Goal: Book appointment/travel/reservation

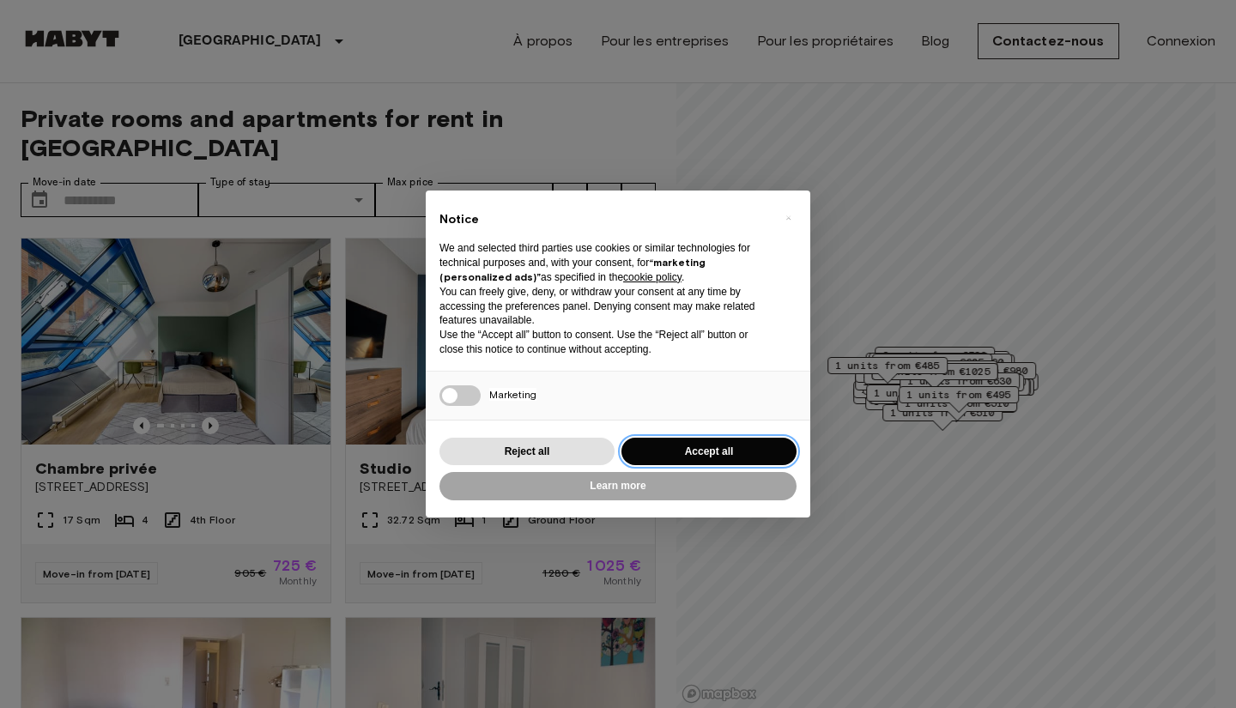
click at [679, 449] on button "Accept all" at bounding box center [709, 452] width 175 height 28
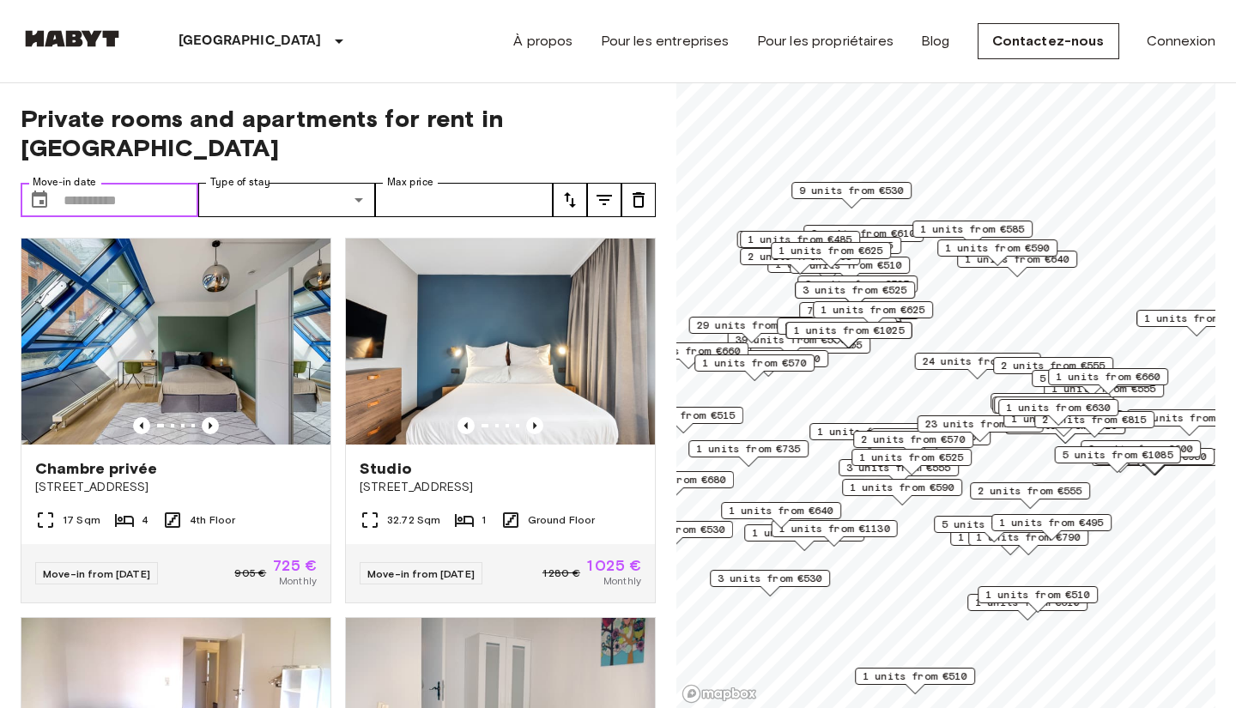
click at [109, 183] on input "Move-in date" at bounding box center [131, 200] width 135 height 34
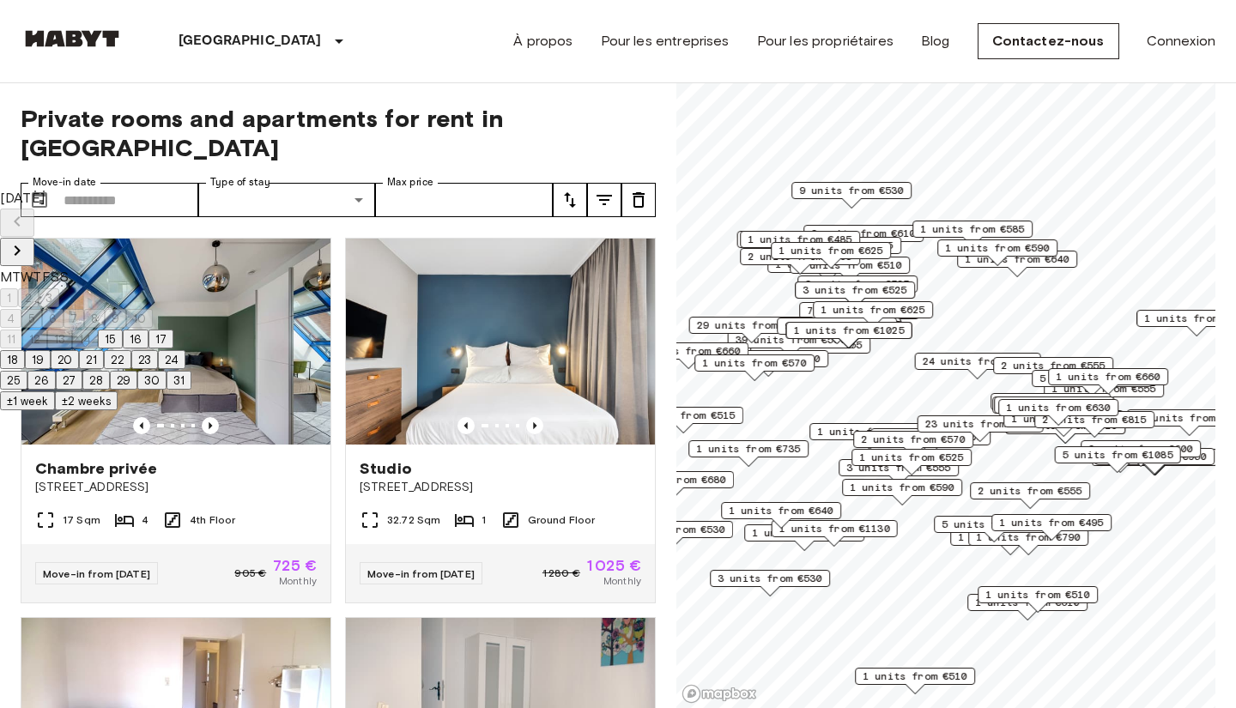
click at [27, 240] on icon "Next month" at bounding box center [17, 250] width 21 height 21
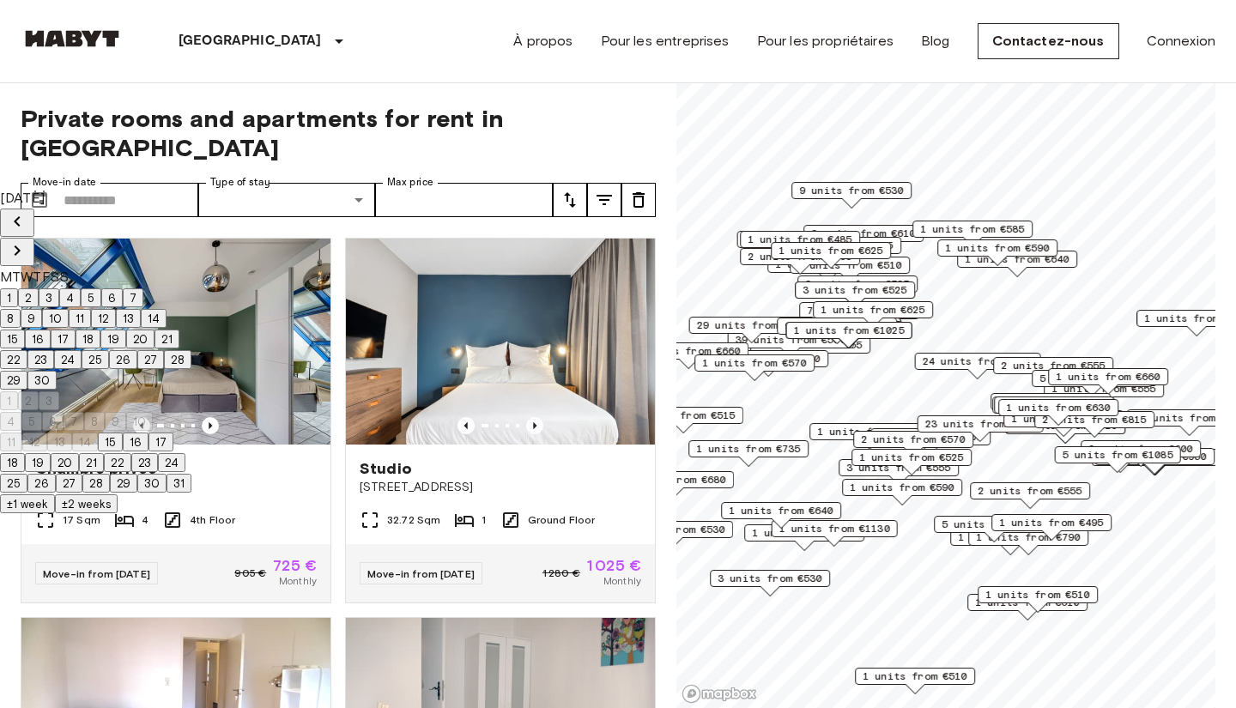
click at [27, 240] on icon "Next month" at bounding box center [17, 250] width 21 height 21
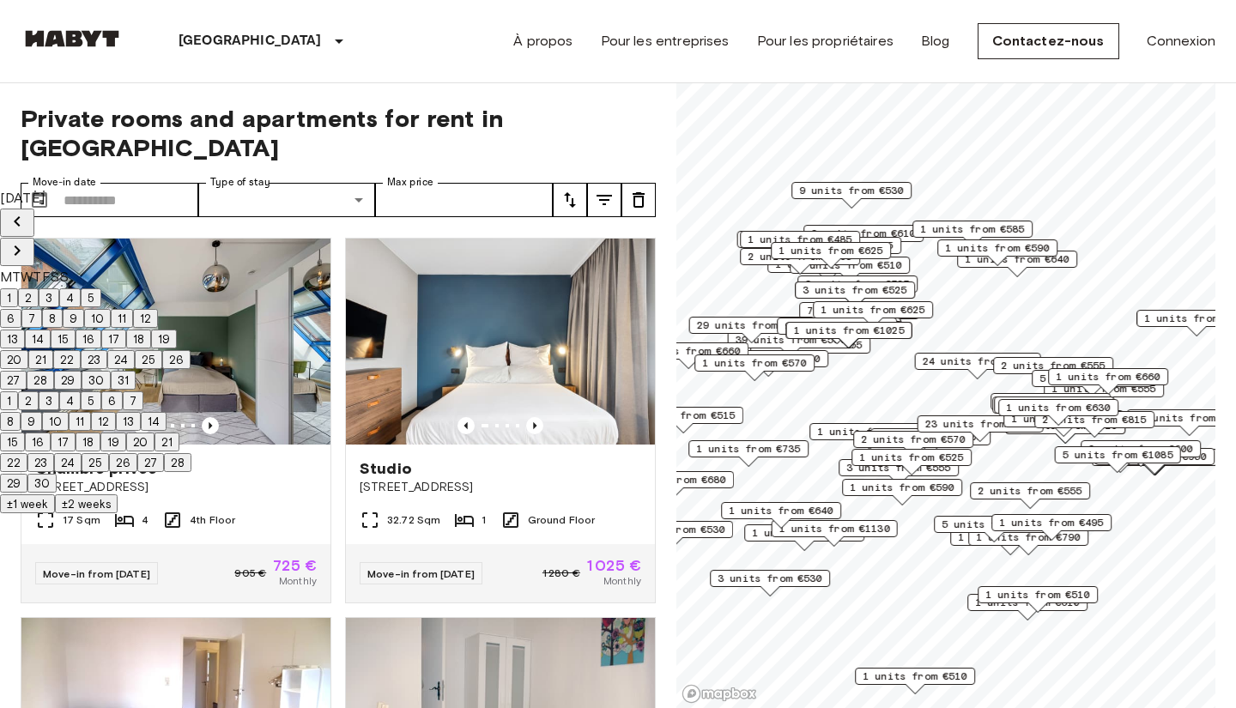
click at [27, 240] on icon "Next month" at bounding box center [17, 250] width 21 height 21
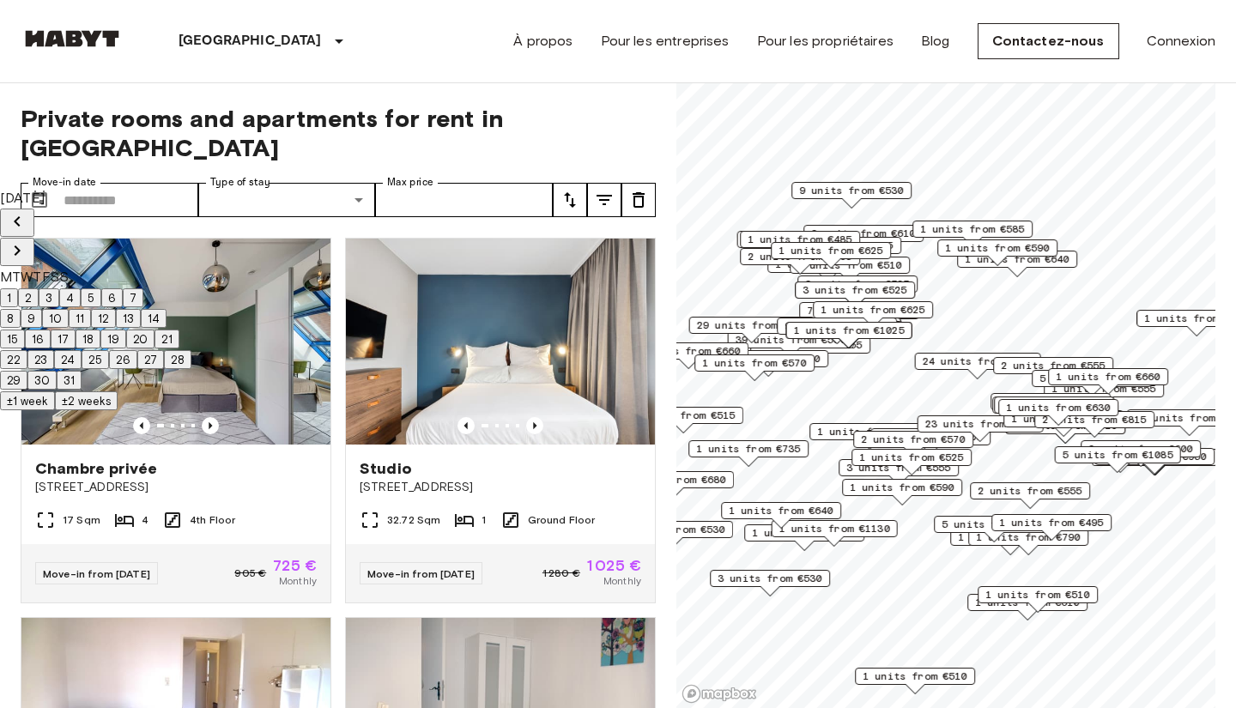
click at [27, 240] on icon "Next month" at bounding box center [17, 250] width 21 height 21
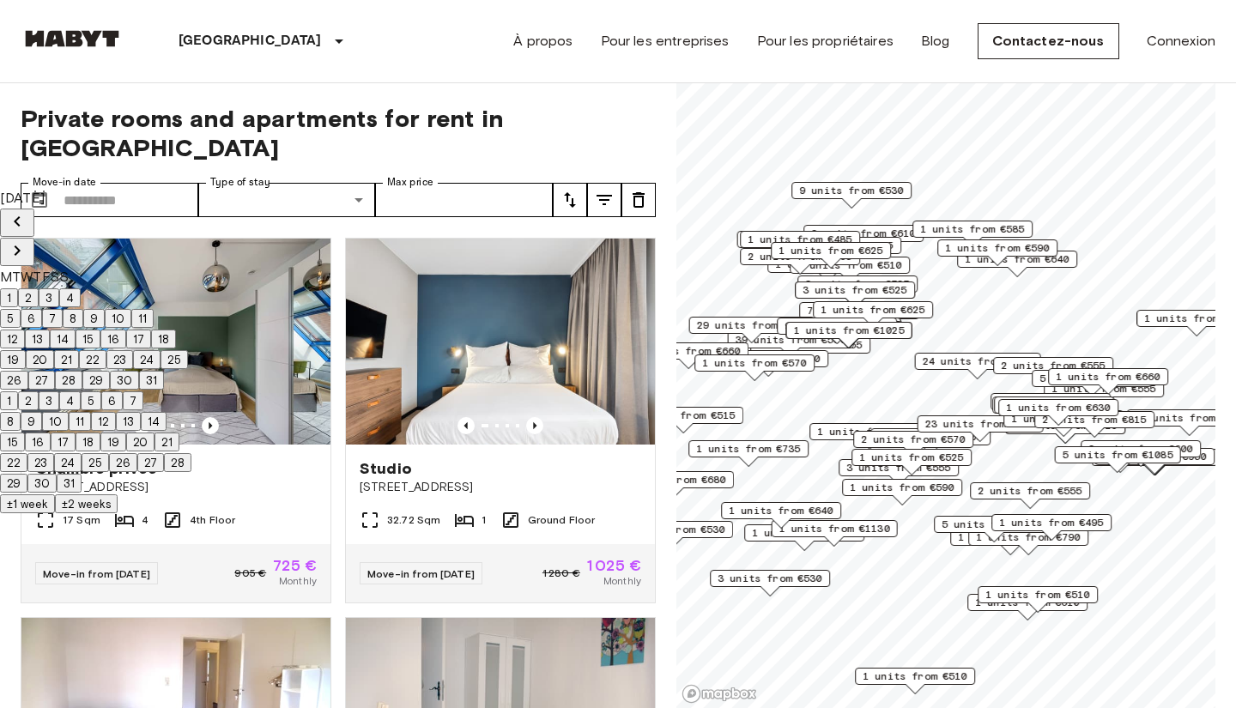
click at [27, 240] on icon "Next month" at bounding box center [17, 250] width 21 height 21
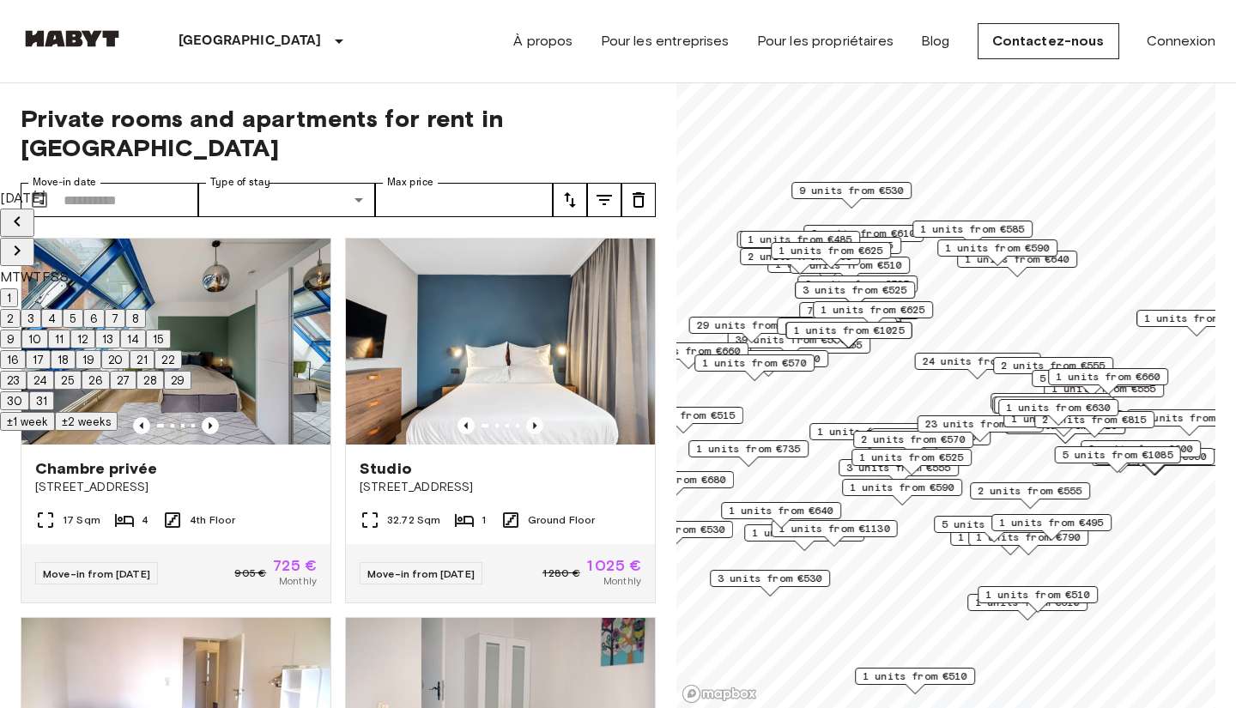
click at [155, 369] on button "21" at bounding box center [142, 359] width 25 height 19
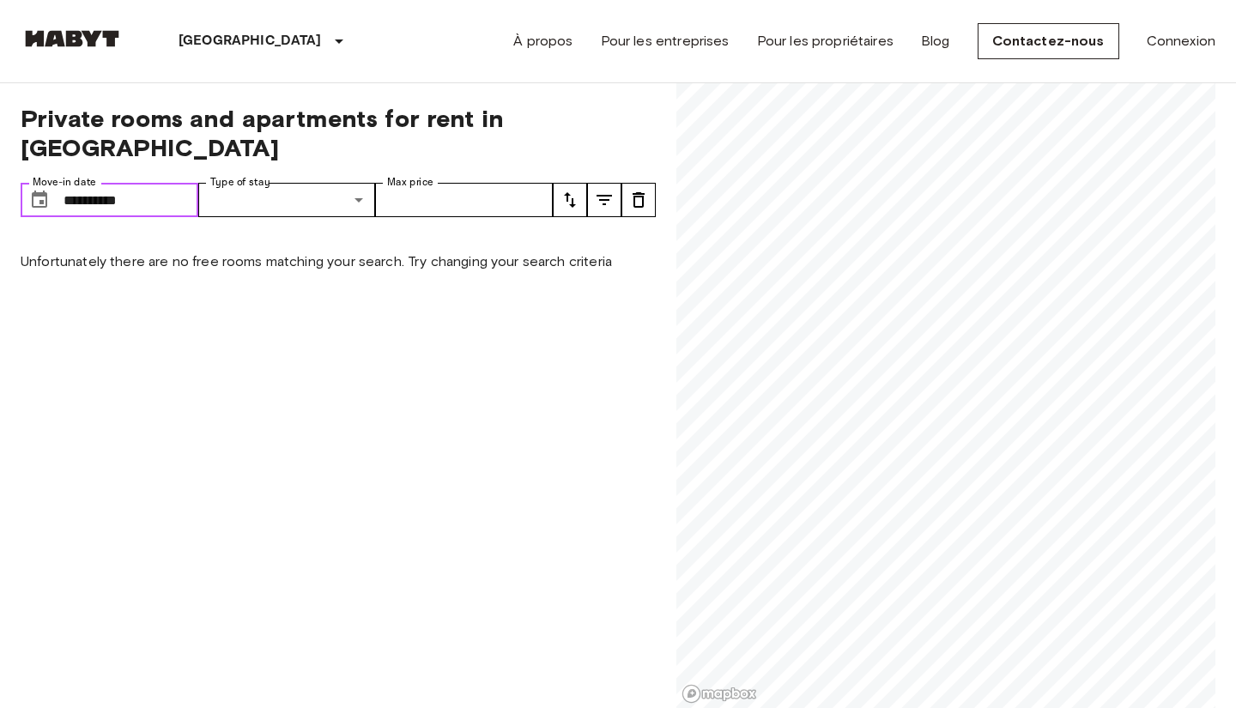
type input "**********"
click at [143, 183] on input "**********" at bounding box center [131, 200] width 135 height 34
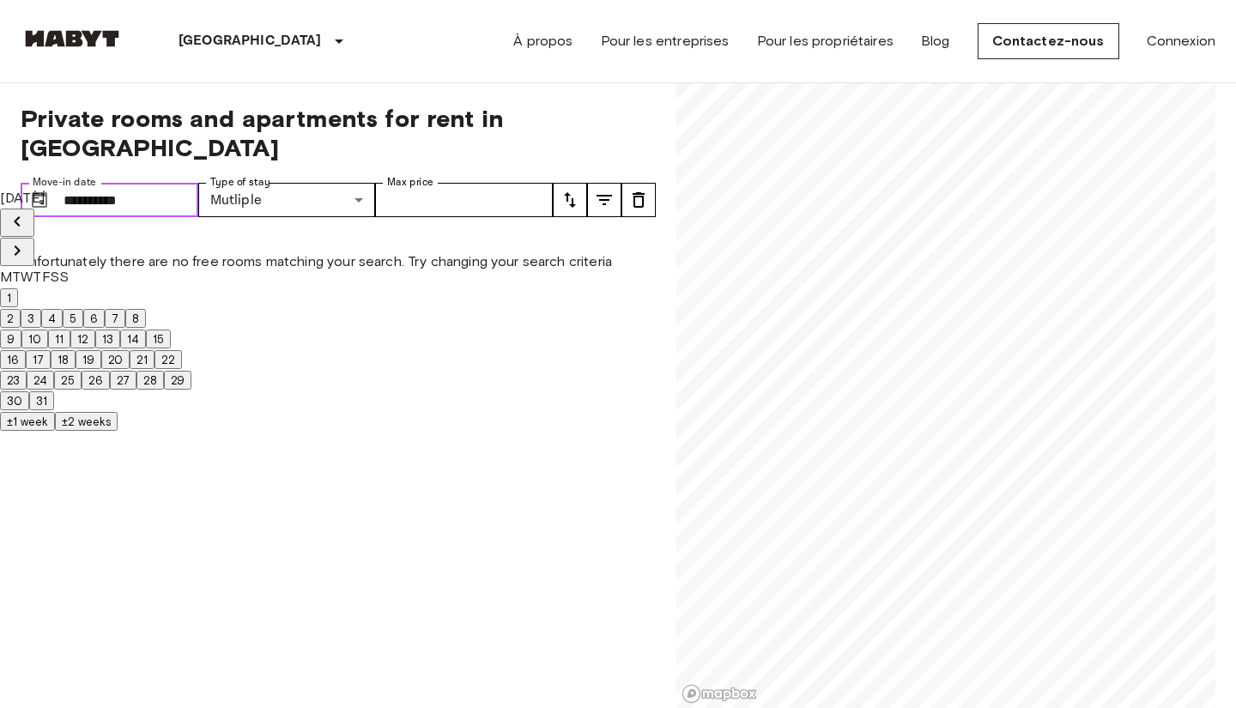
drag, startPoint x: 162, startPoint y: 170, endPoint x: 50, endPoint y: 162, distance: 112.7
click at [50, 183] on div "**********" at bounding box center [110, 200] width 178 height 34
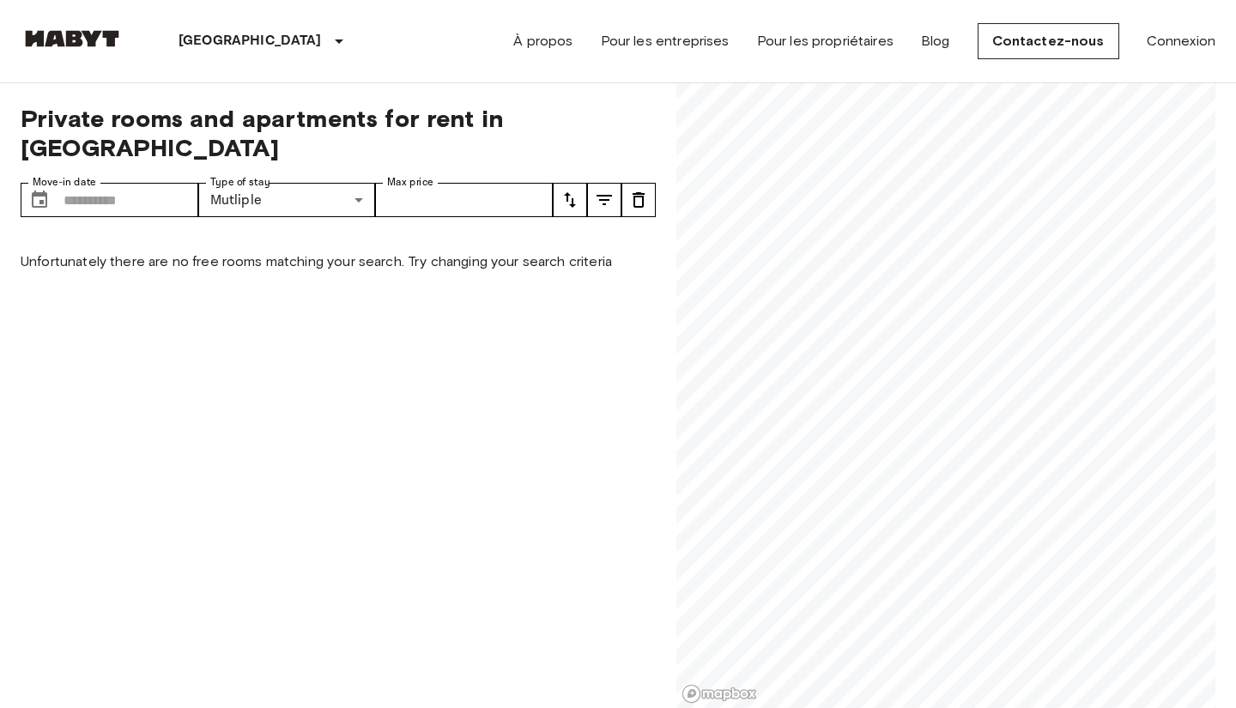
click at [316, 321] on div "**********" at bounding box center [338, 396] width 635 height 626
type input "**********"
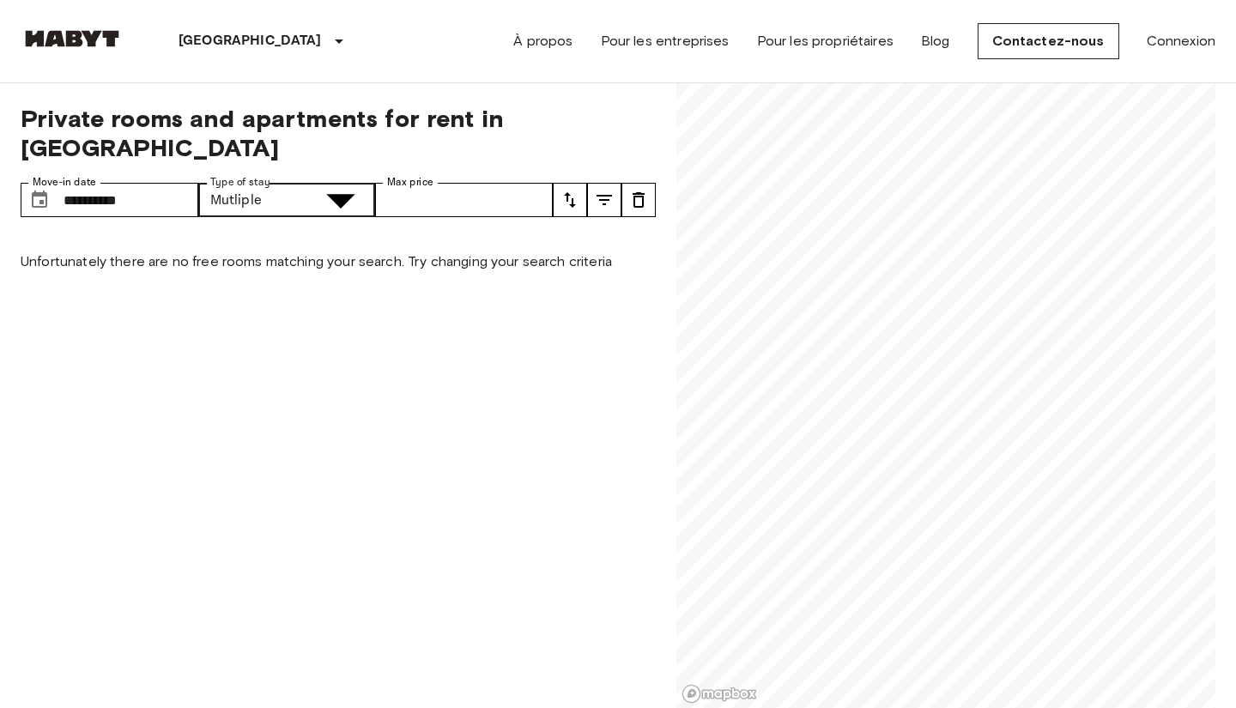
type input "******"
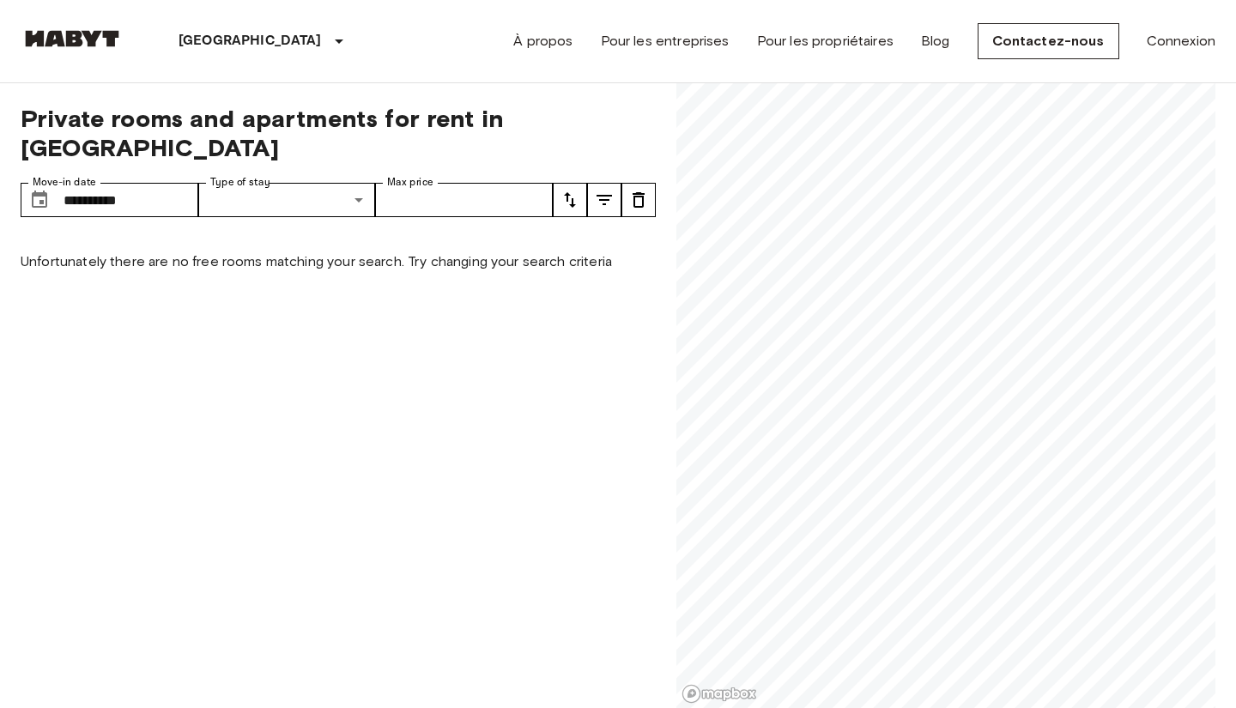
click at [611, 190] on icon "tune" at bounding box center [604, 200] width 21 height 21
click at [643, 192] on icon "tune" at bounding box center [639, 199] width 12 height 15
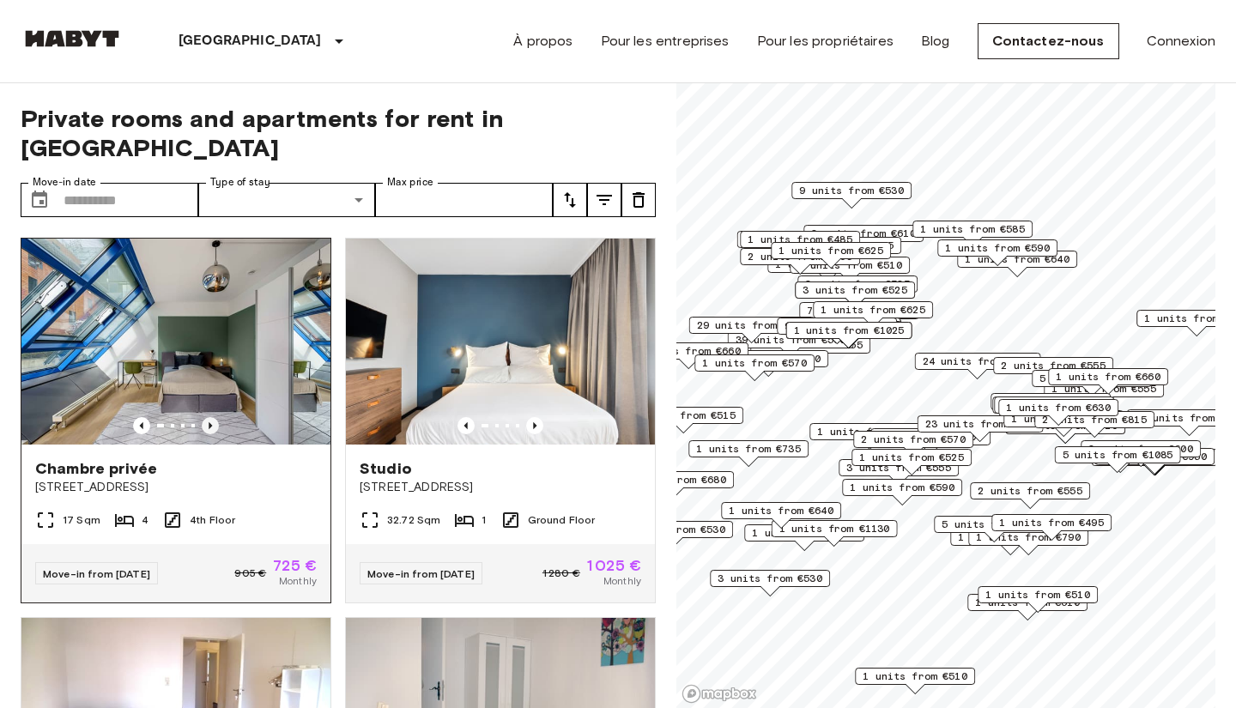
click at [209, 417] on icon "Previous image" at bounding box center [210, 425] width 17 height 17
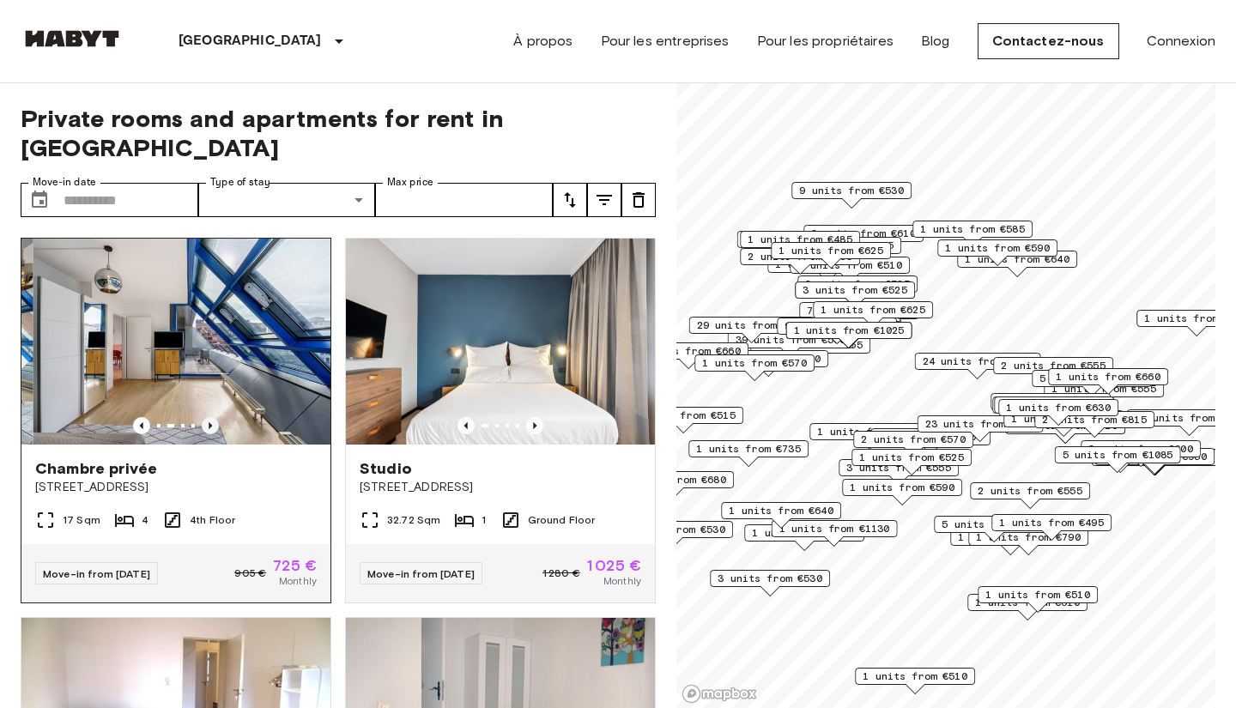
click at [209, 417] on icon "Previous image" at bounding box center [210, 425] width 17 height 17
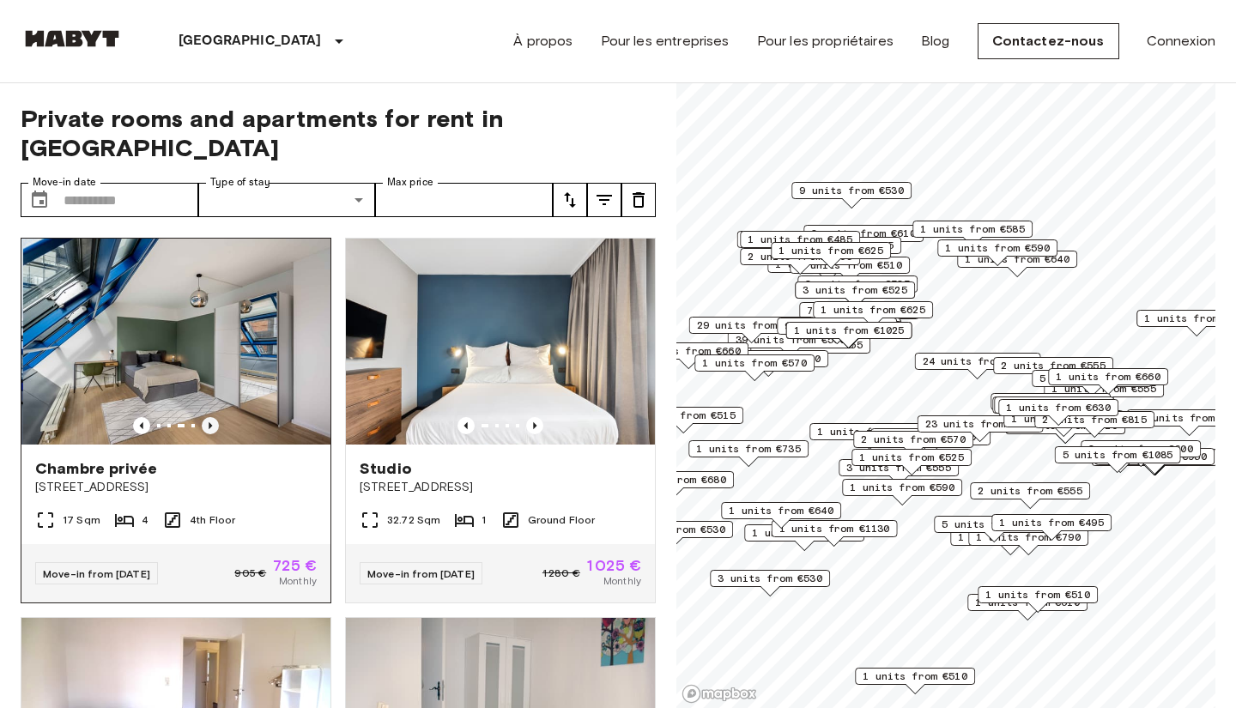
click at [209, 417] on icon "Previous image" at bounding box center [210, 425] width 17 height 17
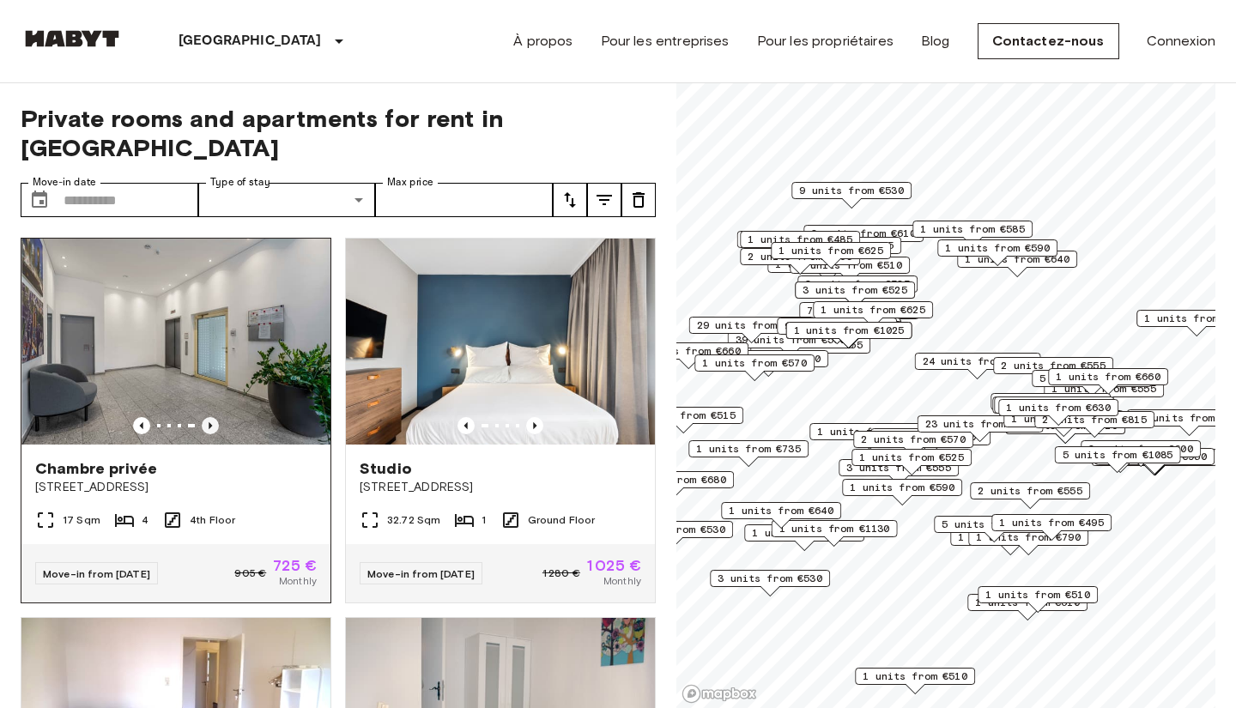
click at [209, 417] on icon "Previous image" at bounding box center [210, 425] width 17 height 17
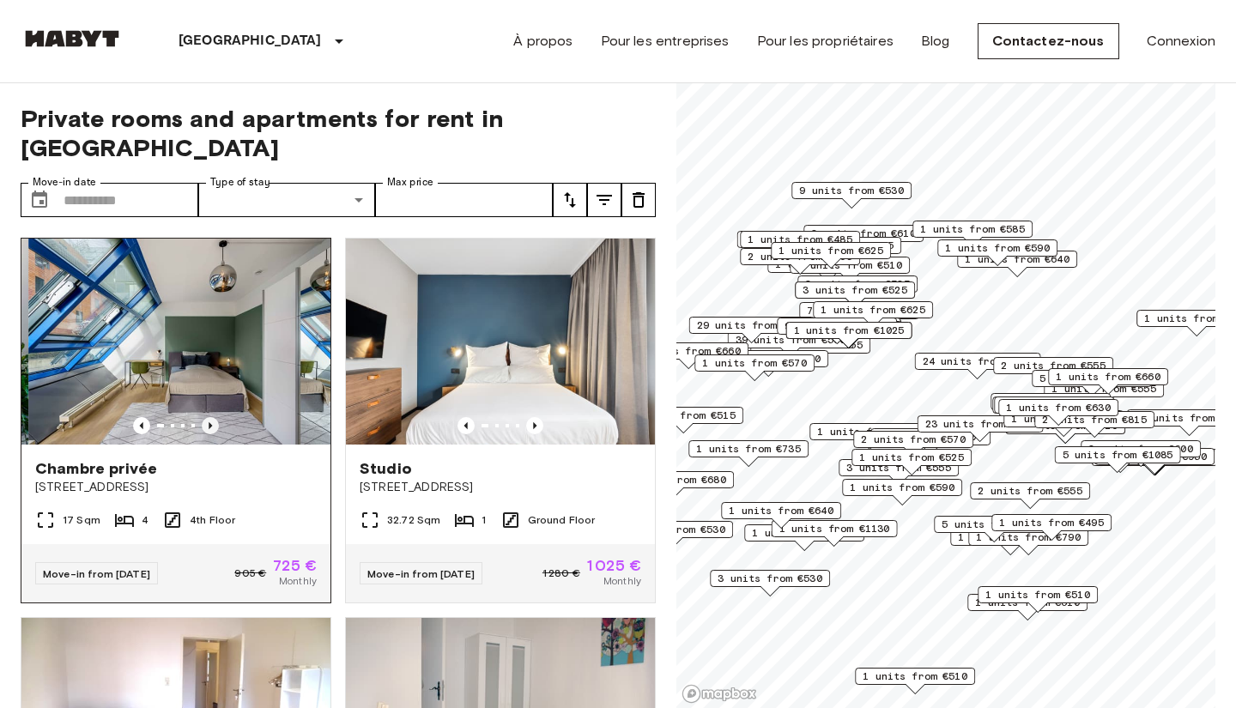
click at [209, 417] on icon "Previous image" at bounding box center [210, 425] width 17 height 17
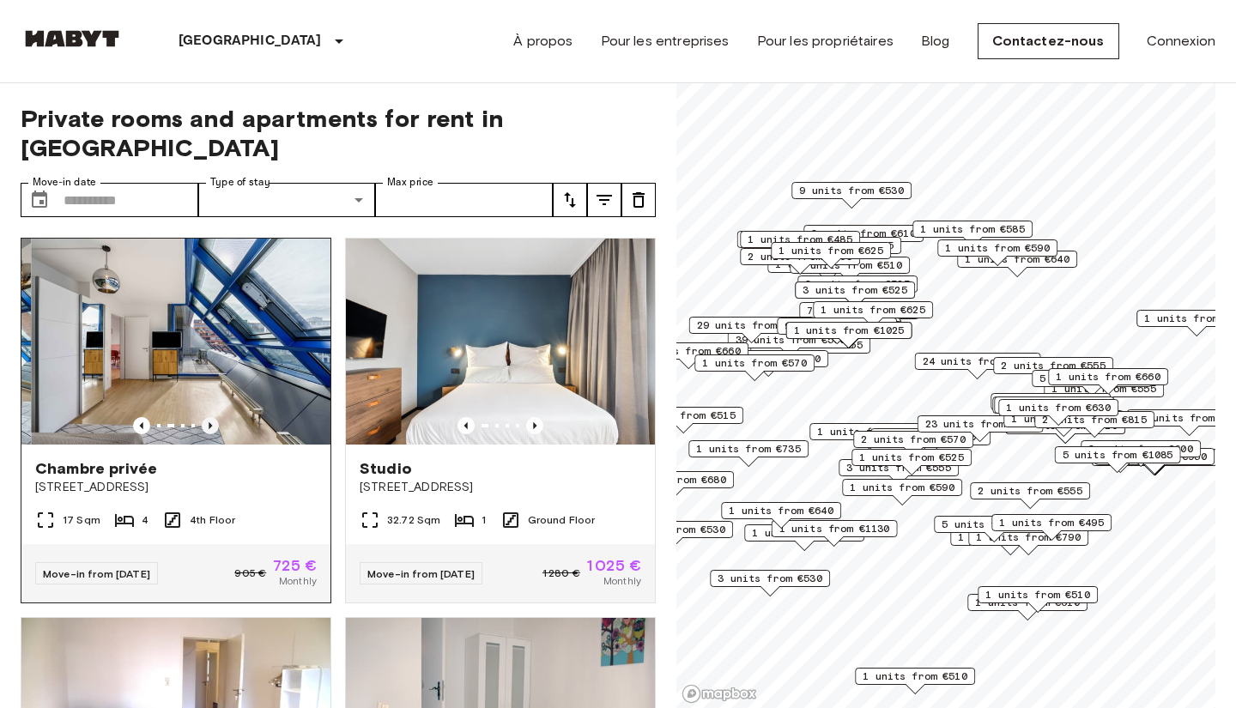
click at [209, 417] on icon "Previous image" at bounding box center [210, 425] width 17 height 17
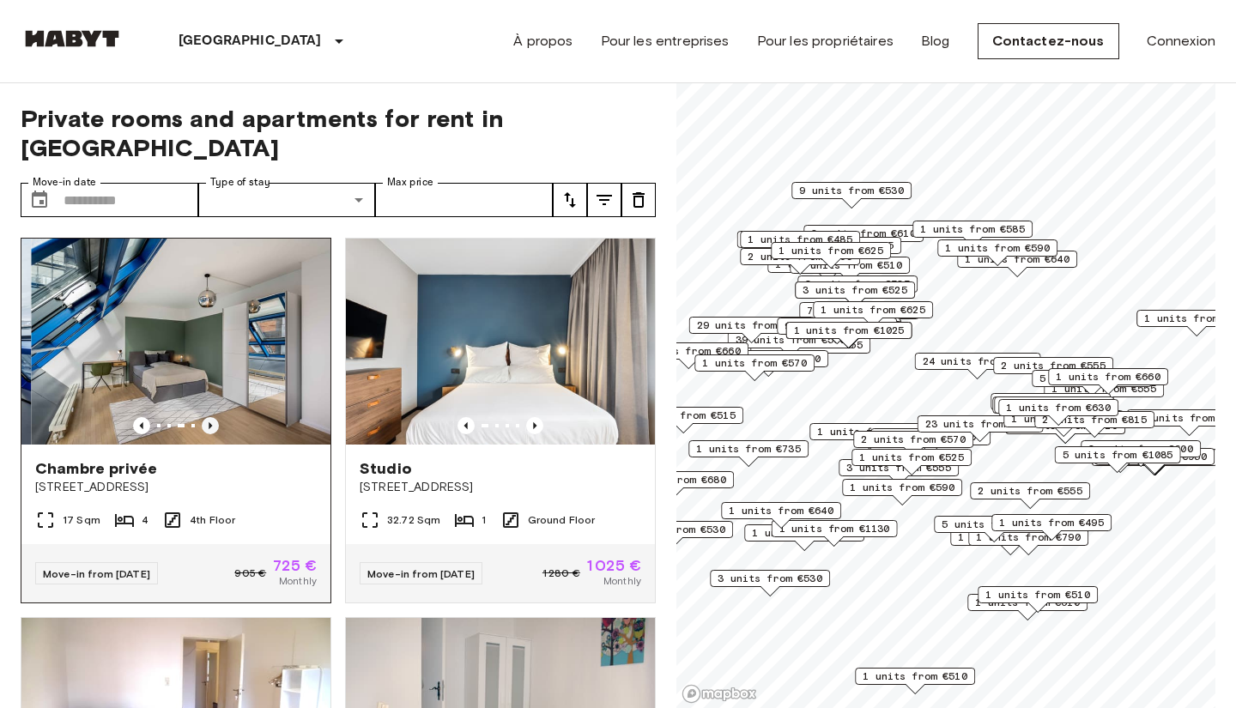
click at [209, 417] on icon "Previous image" at bounding box center [210, 425] width 17 height 17
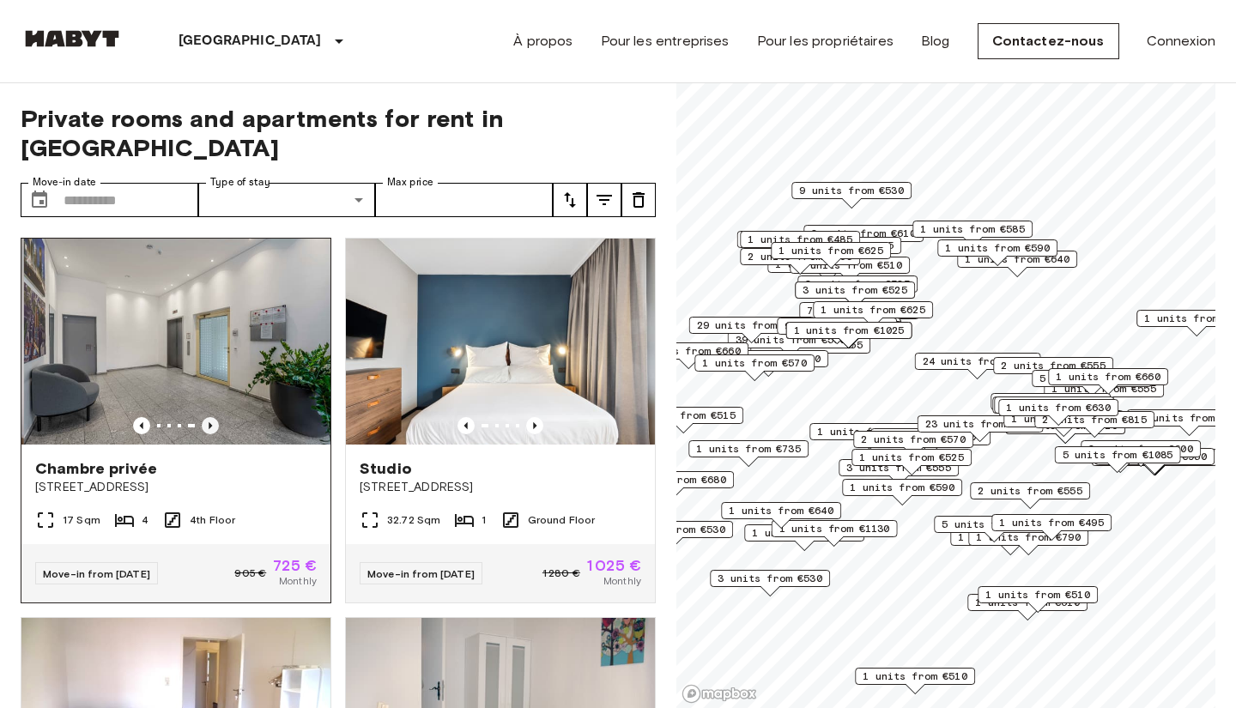
click at [209, 417] on icon "Previous image" at bounding box center [210, 425] width 17 height 17
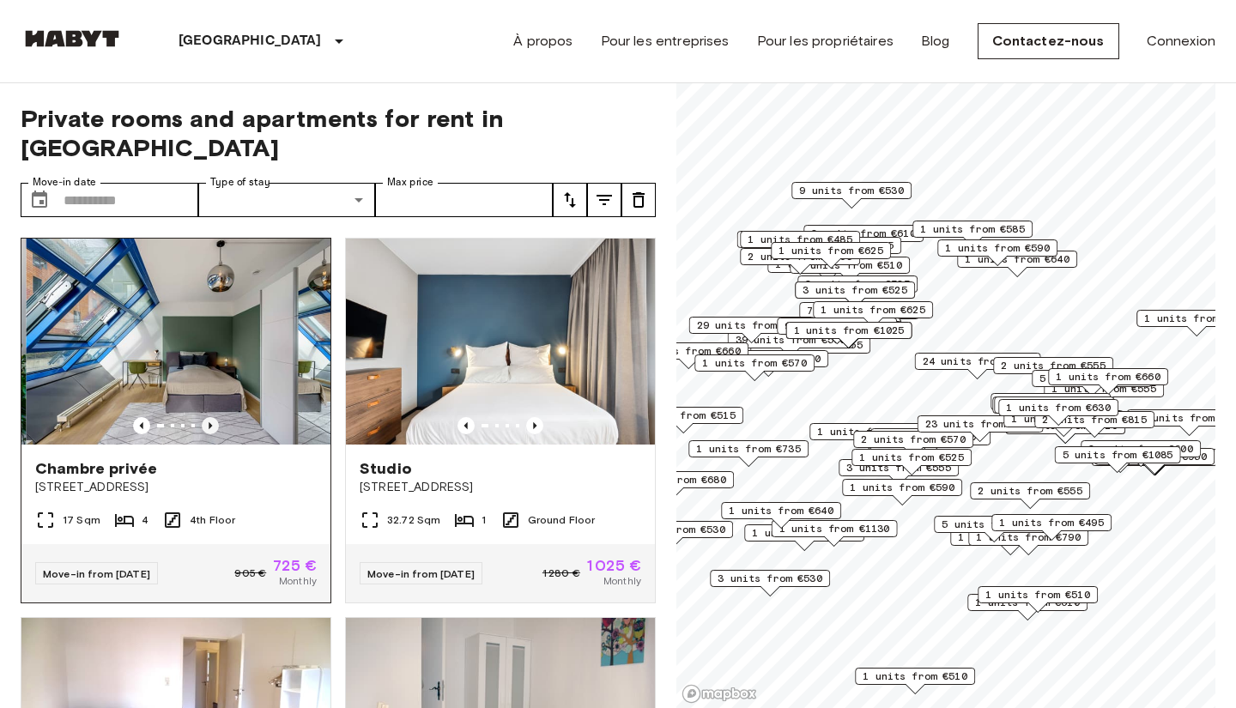
click at [209, 417] on icon "Previous image" at bounding box center [210, 425] width 17 height 17
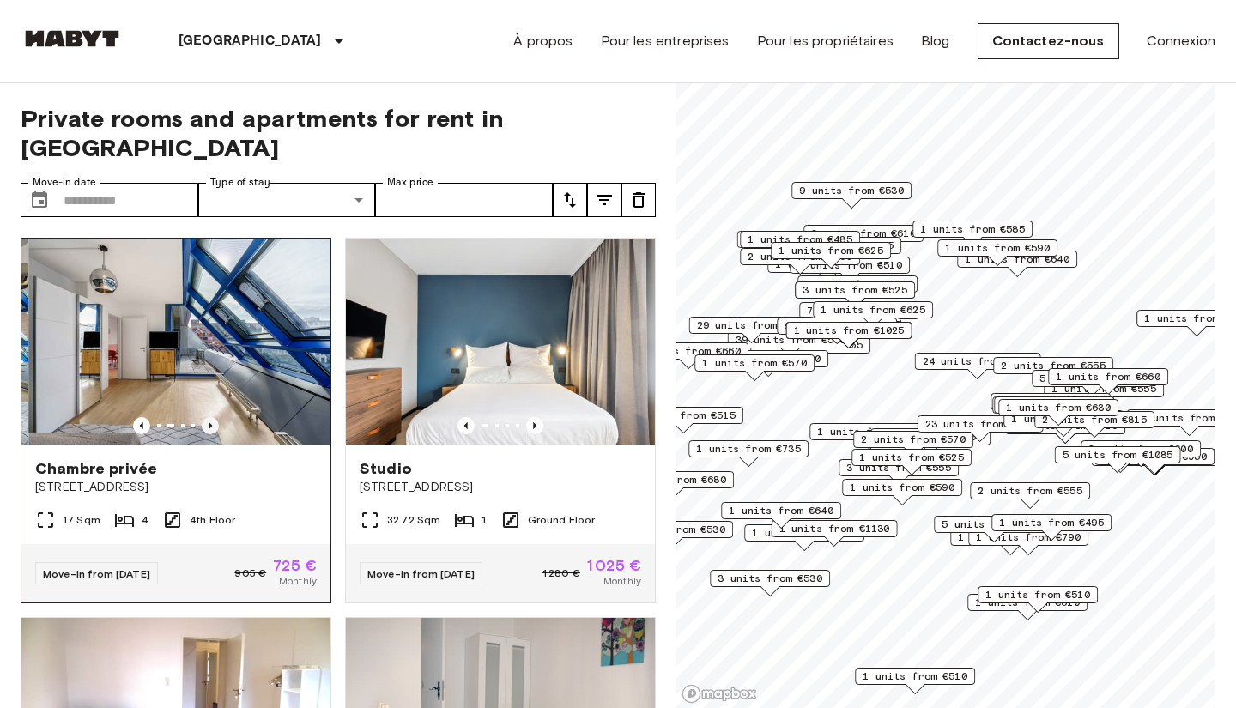
click at [209, 417] on icon "Previous image" at bounding box center [210, 425] width 17 height 17
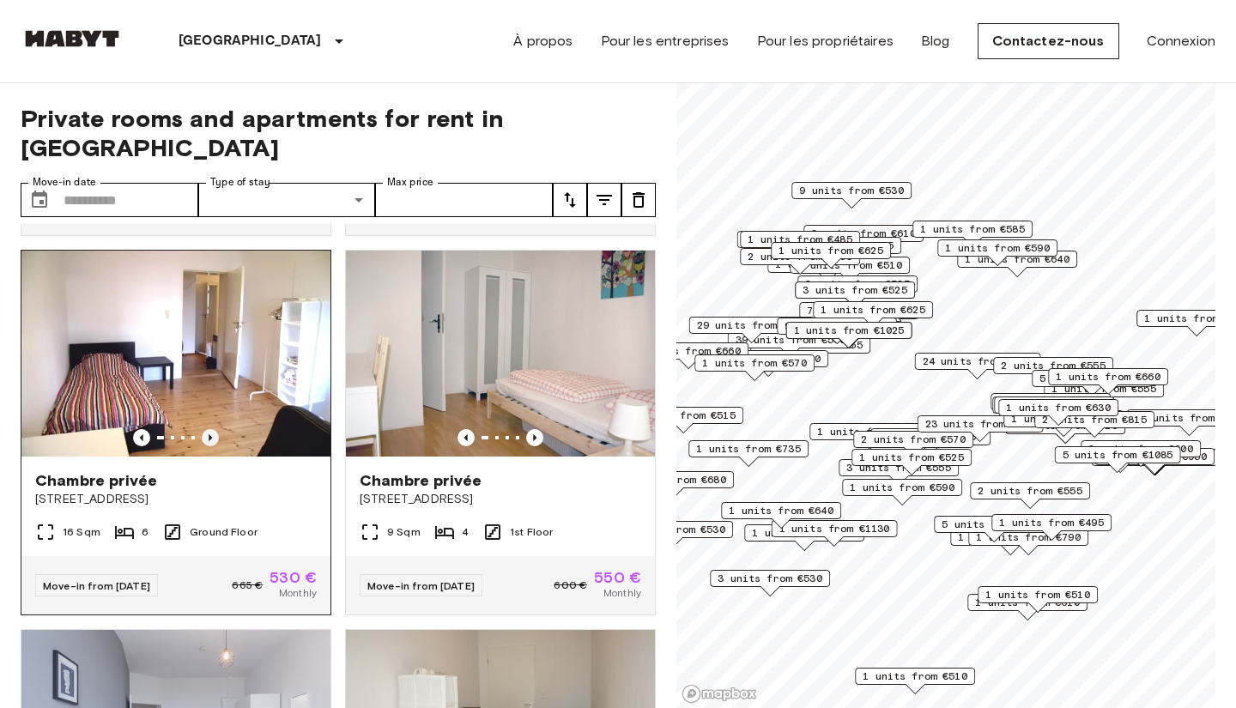
scroll to position [362, 0]
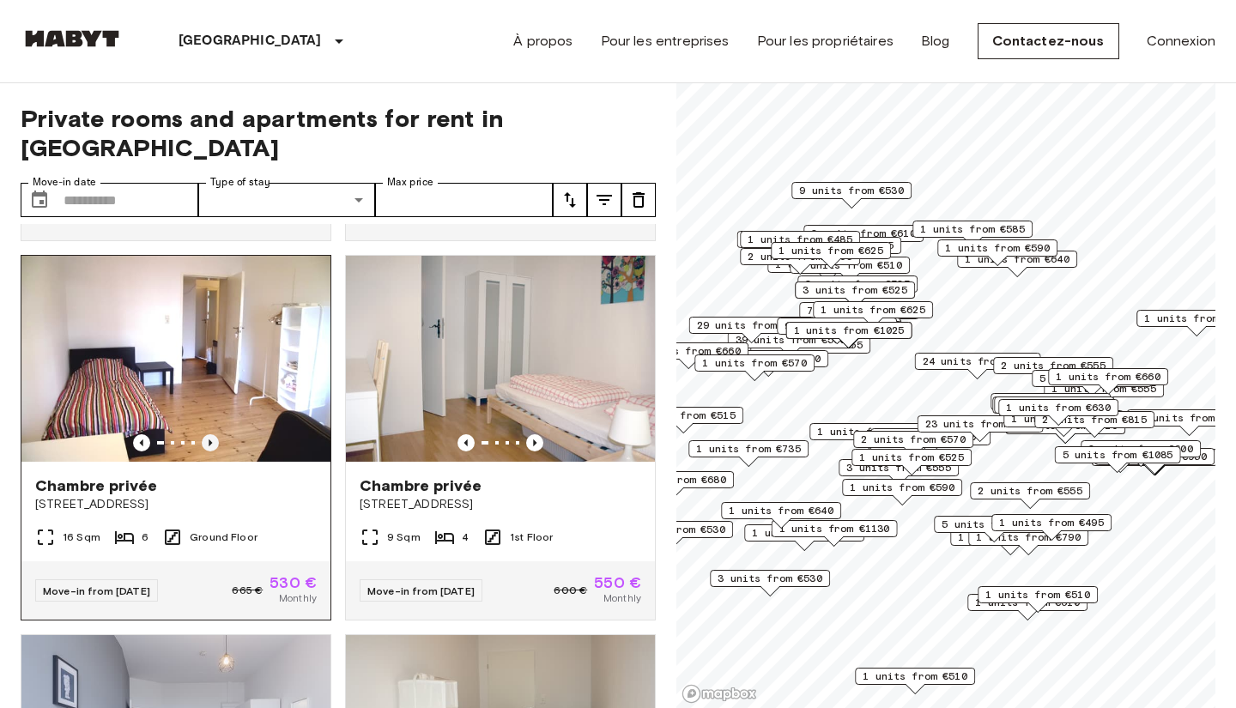
click at [213, 434] on icon "Previous image" at bounding box center [210, 442] width 17 height 17
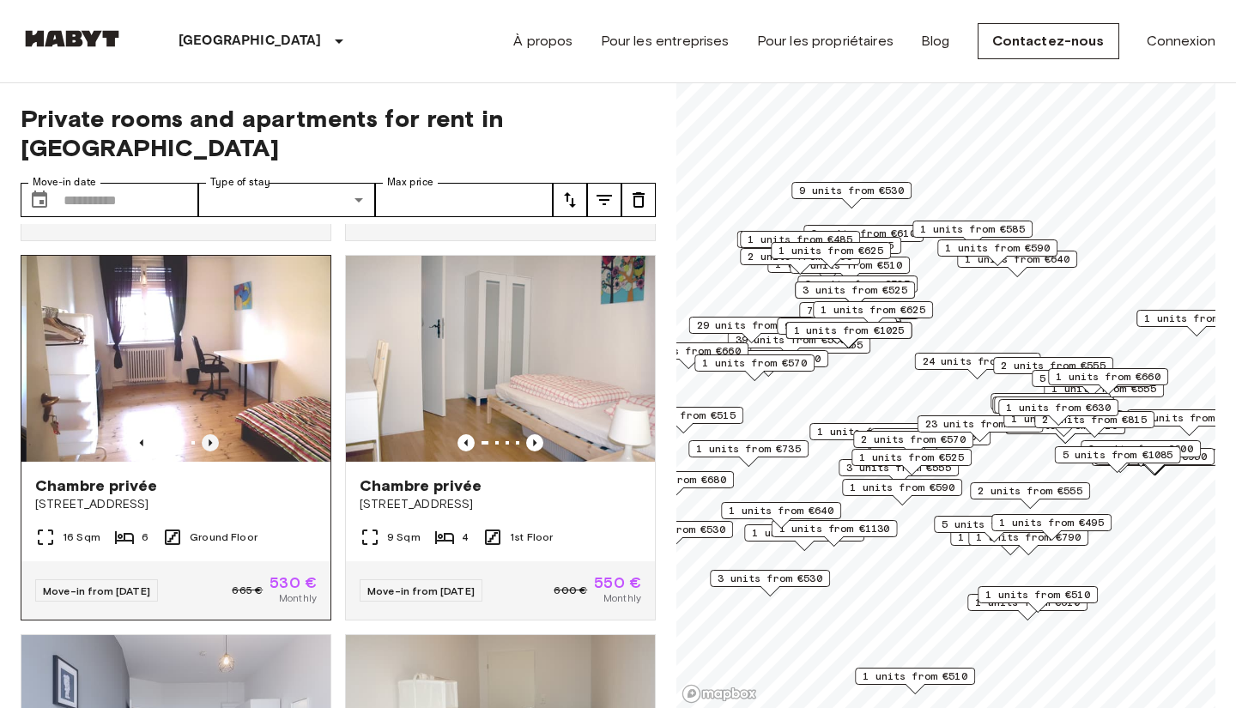
click at [213, 434] on icon "Previous image" at bounding box center [210, 442] width 17 height 17
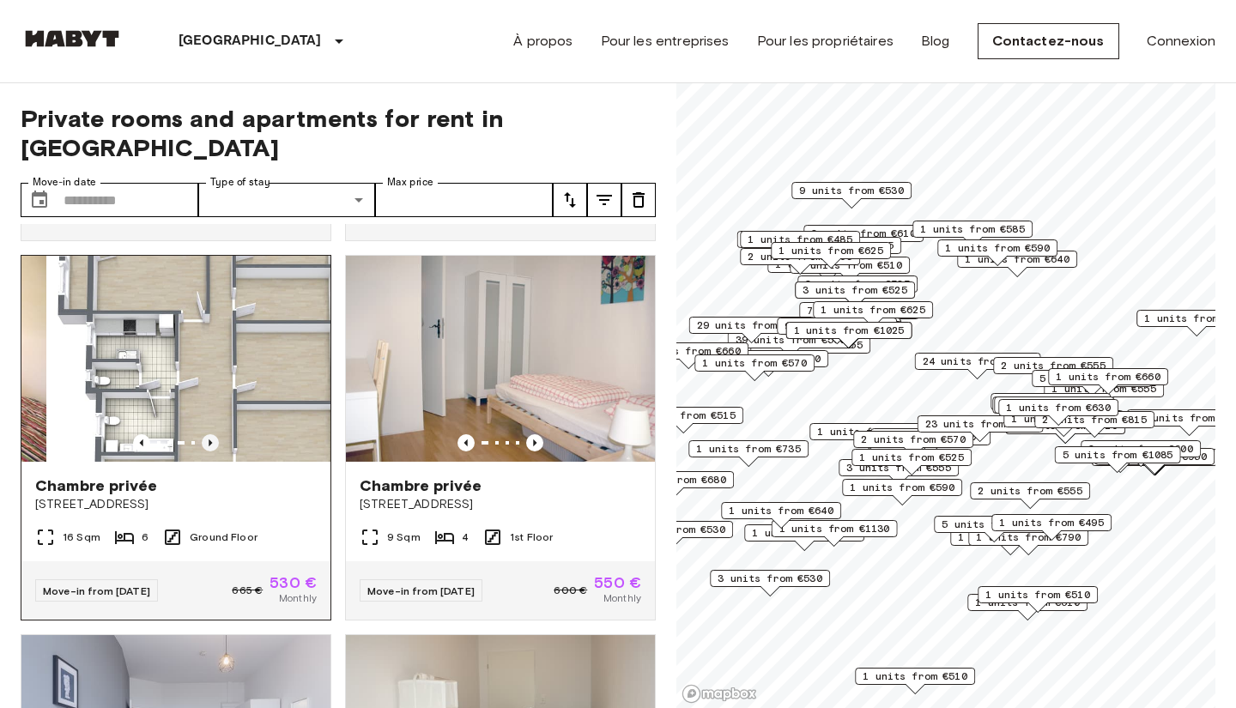
click at [213, 434] on icon "Previous image" at bounding box center [210, 442] width 17 height 17
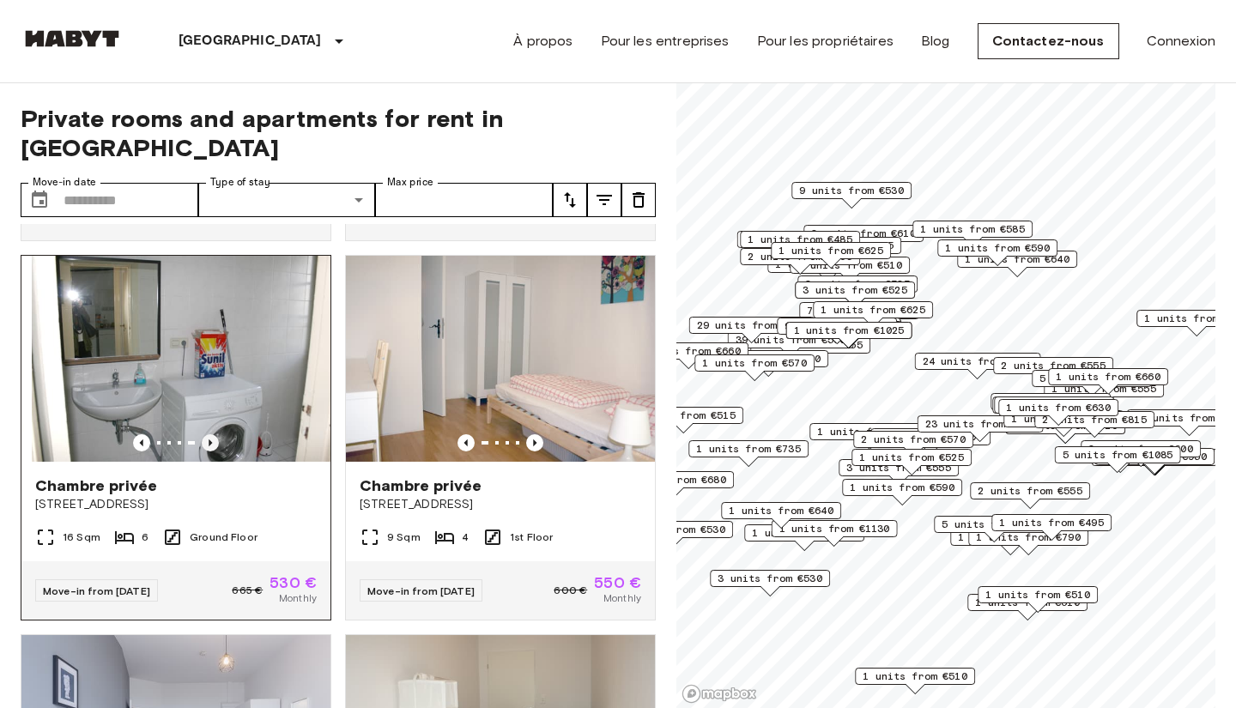
click at [213, 434] on icon "Previous image" at bounding box center [210, 442] width 17 height 17
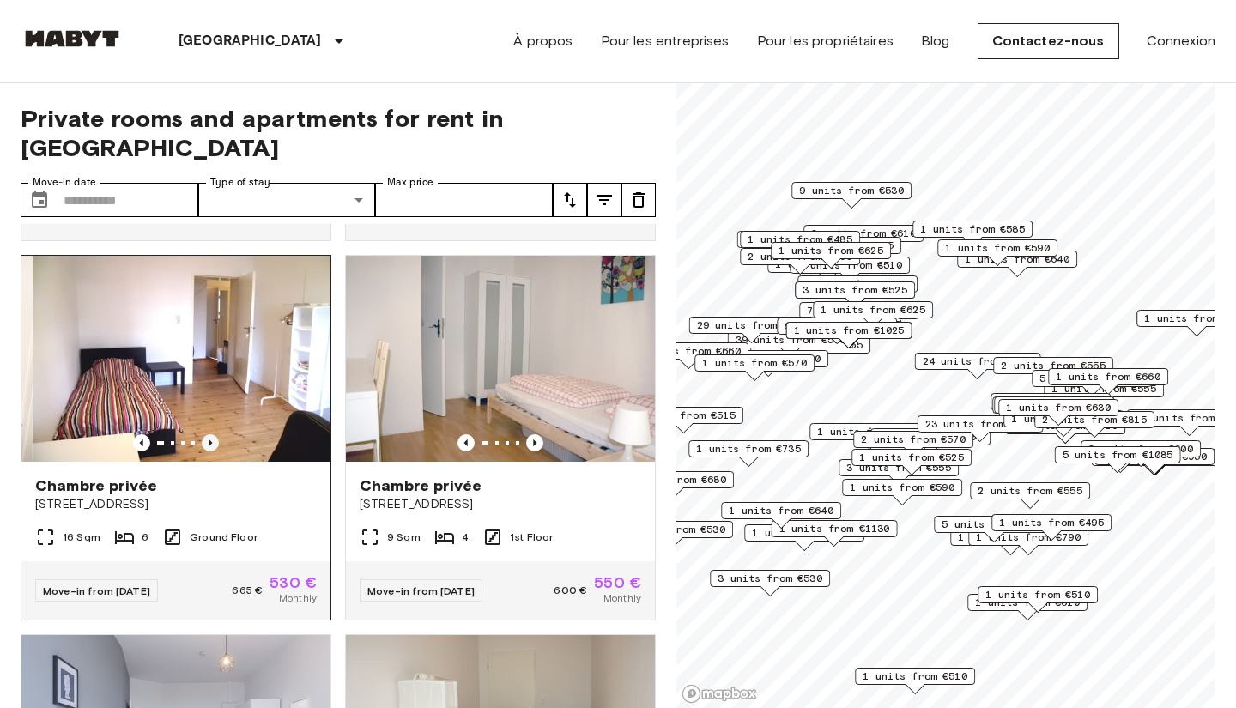
click at [213, 434] on icon "Previous image" at bounding box center [210, 442] width 17 height 17
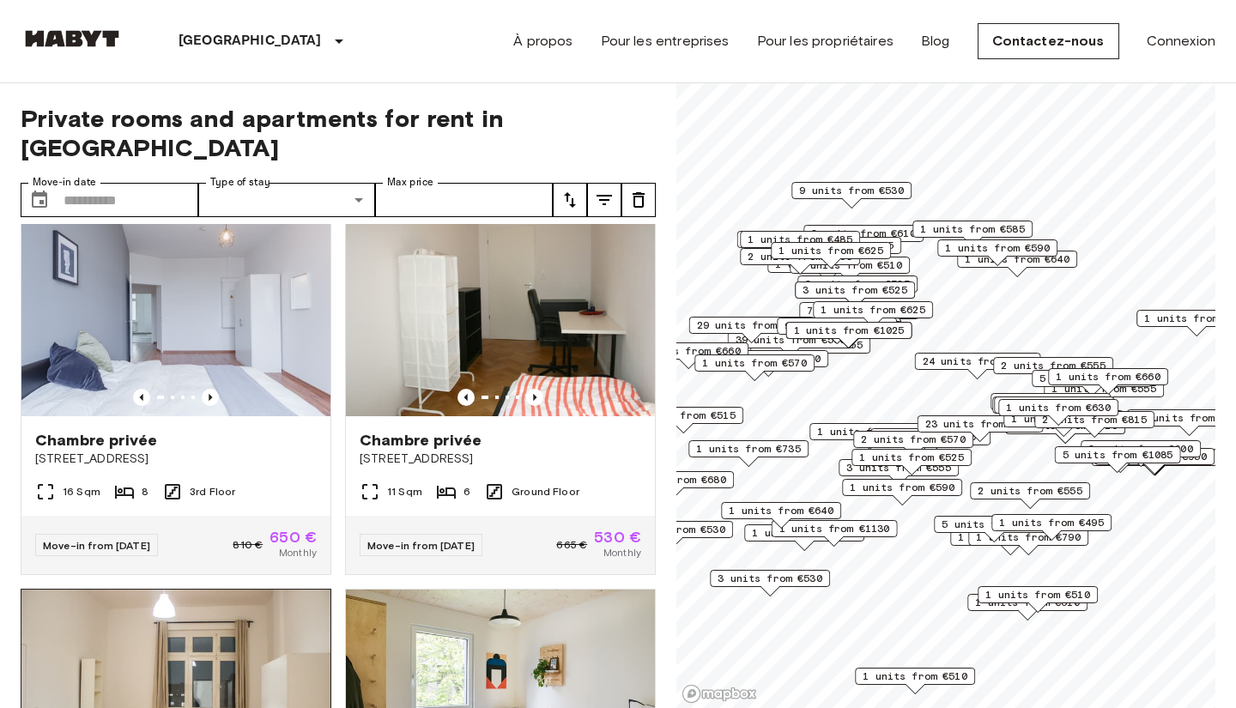
scroll to position [771, 0]
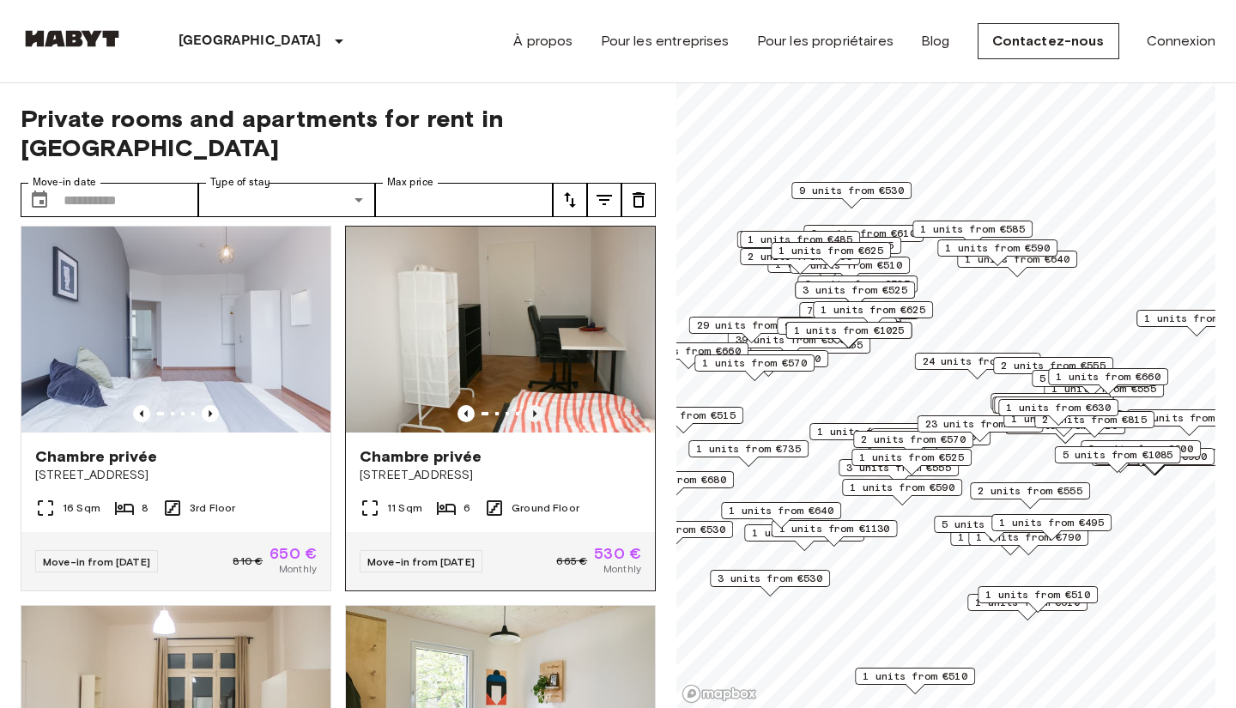
click at [538, 405] on icon "Previous image" at bounding box center [534, 413] width 17 height 17
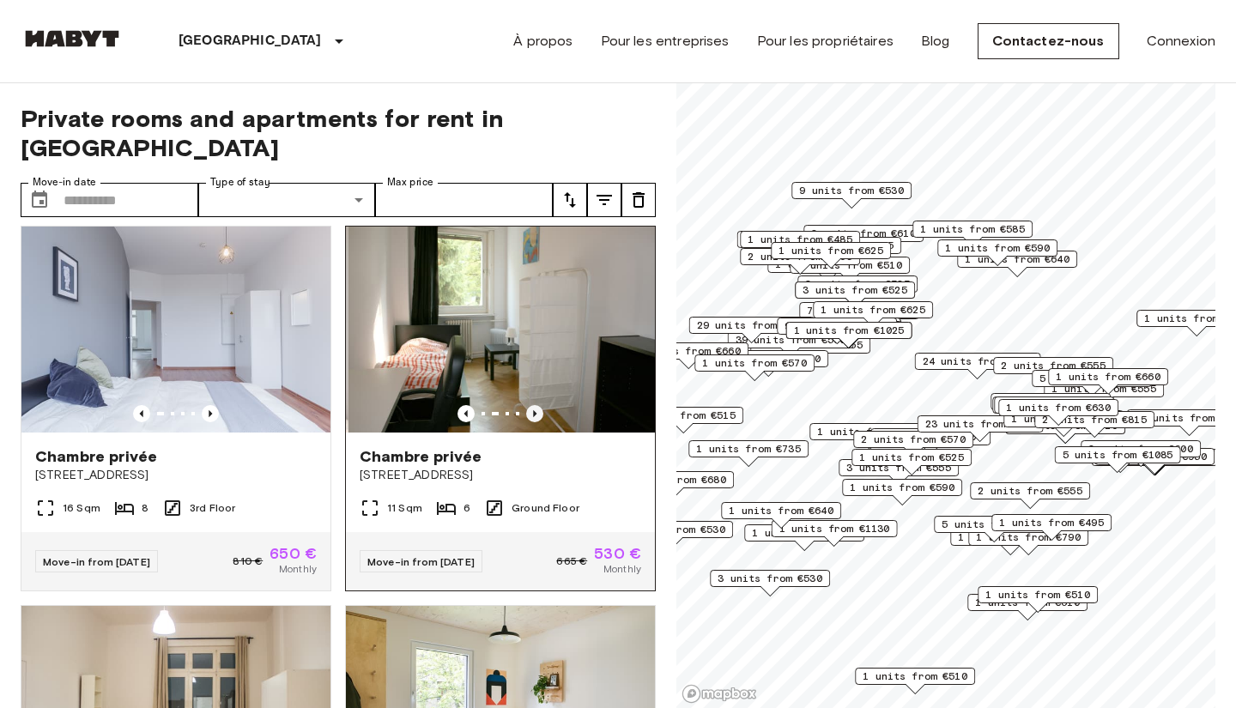
click at [537, 405] on icon "Previous image" at bounding box center [534, 413] width 17 height 17
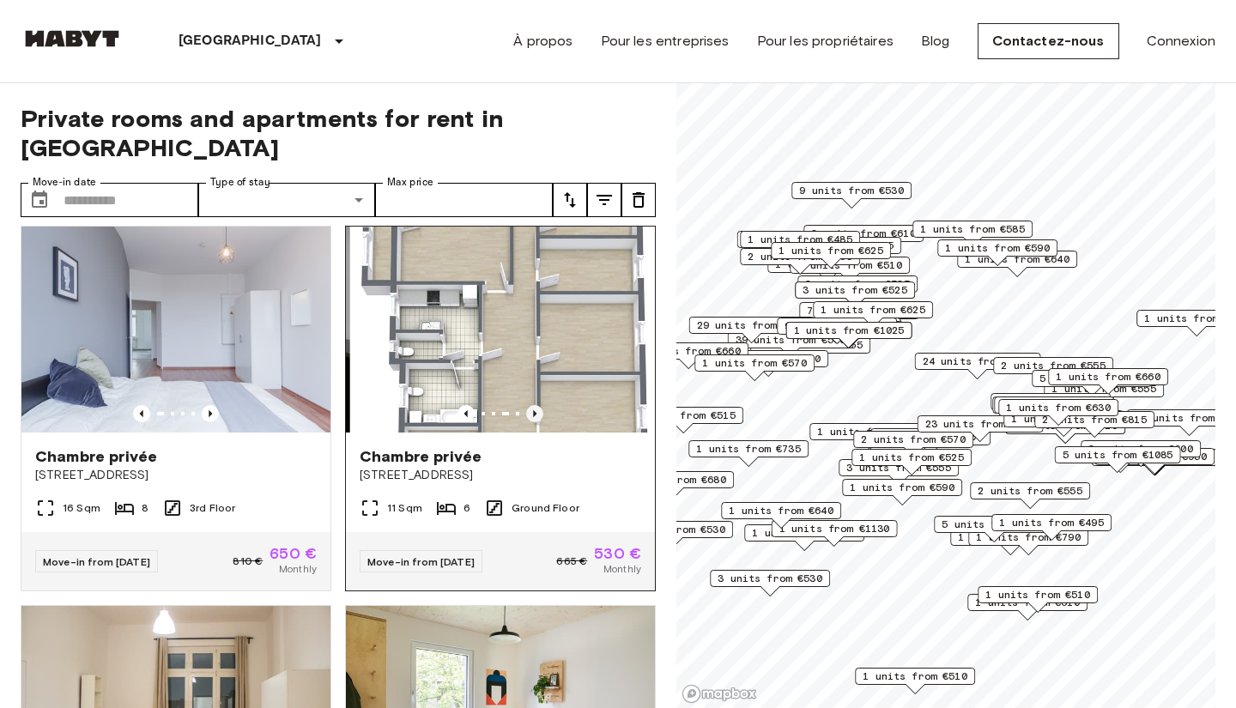
click at [537, 405] on icon "Previous image" at bounding box center [534, 413] width 17 height 17
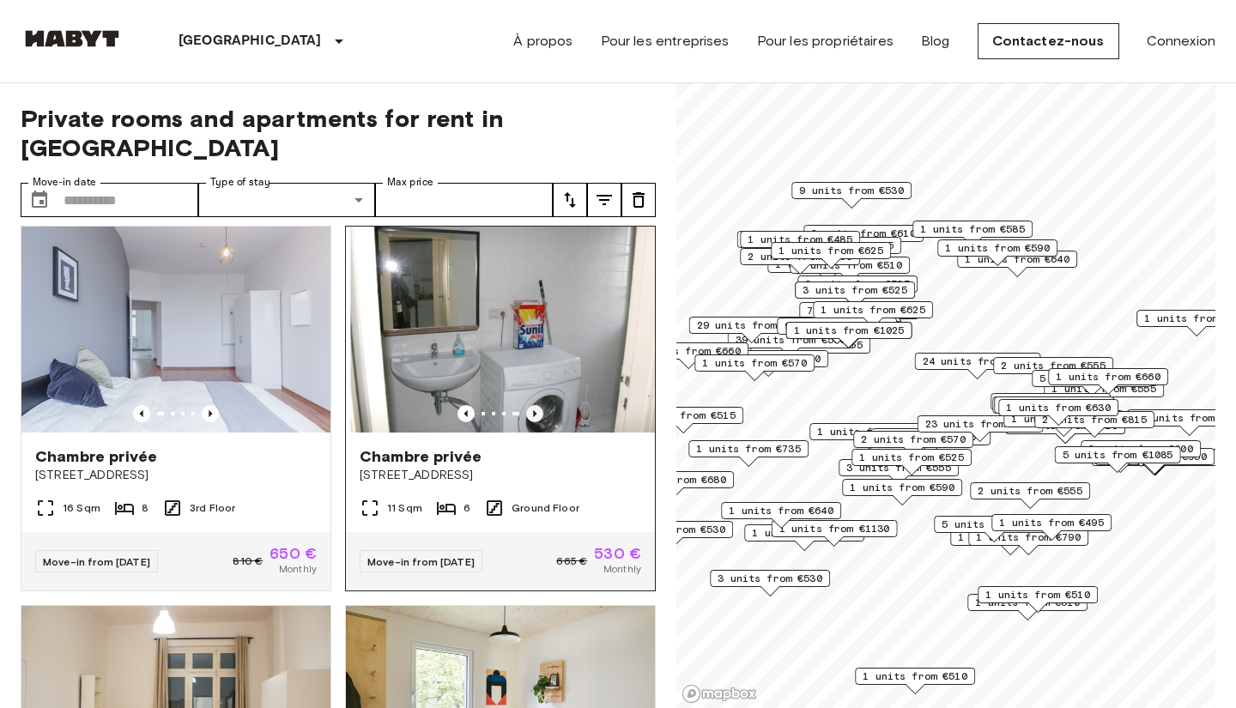
click at [537, 405] on icon "Previous image" at bounding box center [534, 413] width 17 height 17
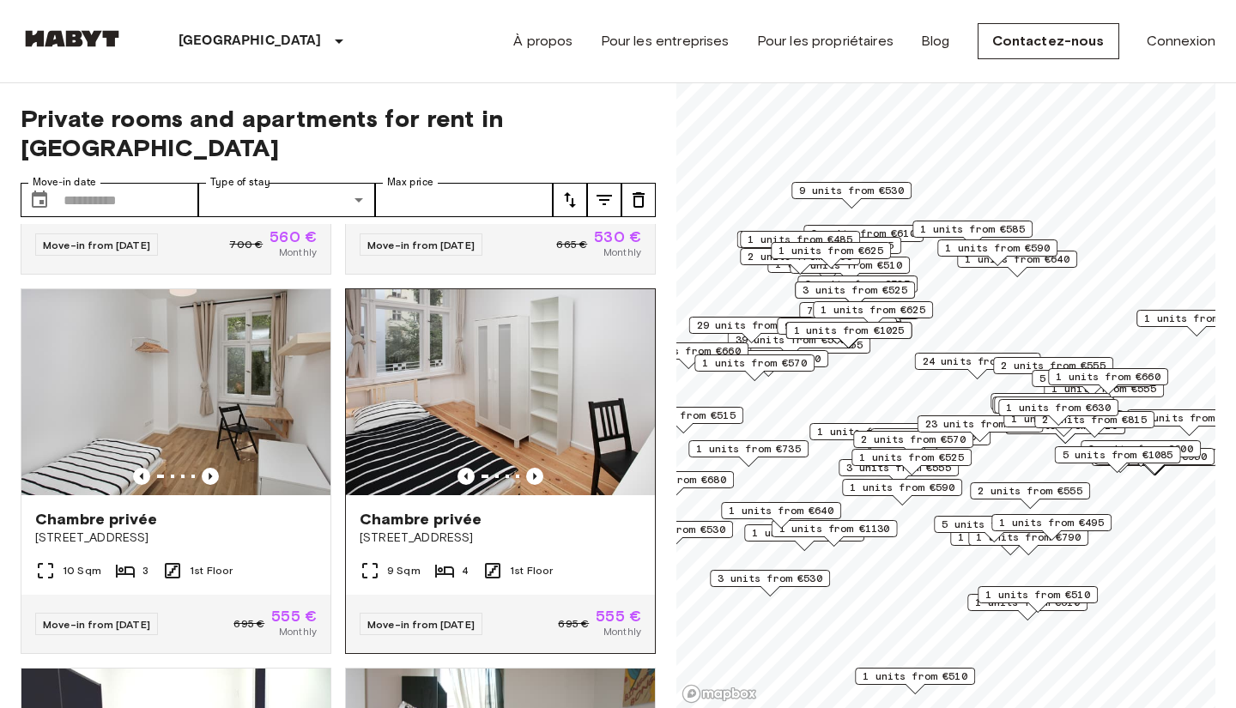
scroll to position [1846, 0]
click at [539, 469] on icon "Previous image" at bounding box center [534, 477] width 17 height 17
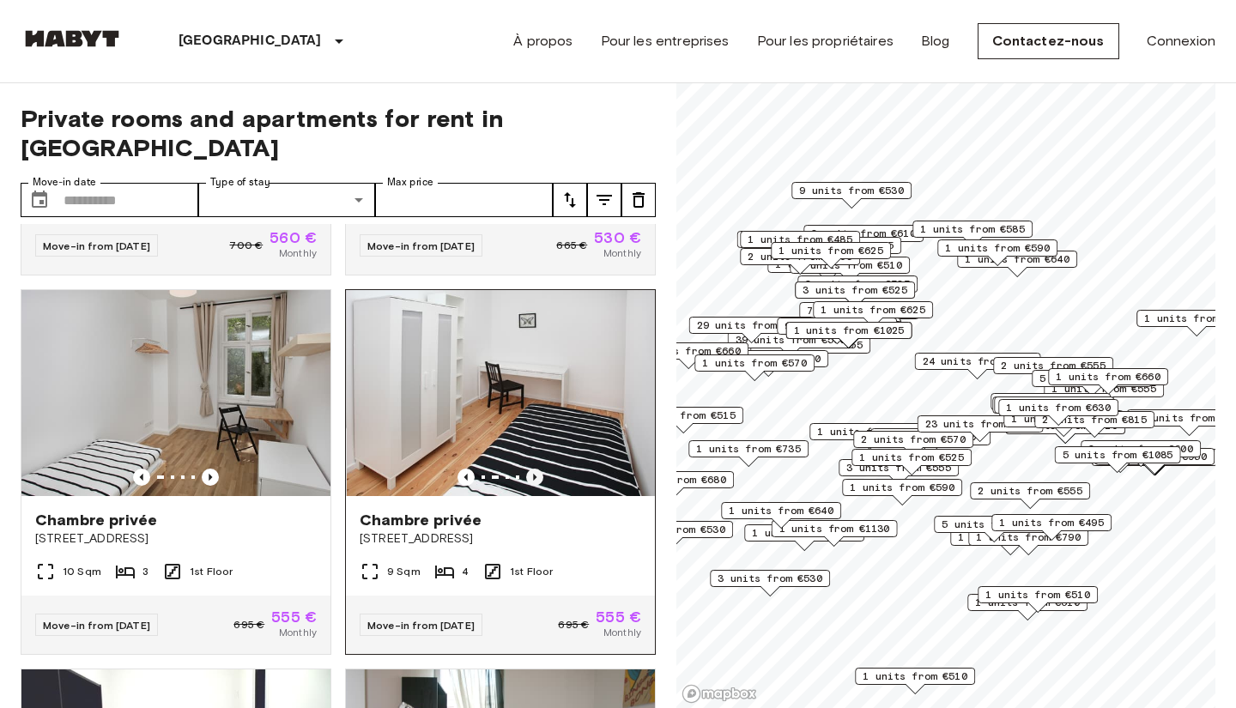
click at [539, 469] on icon "Previous image" at bounding box center [534, 477] width 17 height 17
